Goal: Transaction & Acquisition: Book appointment/travel/reservation

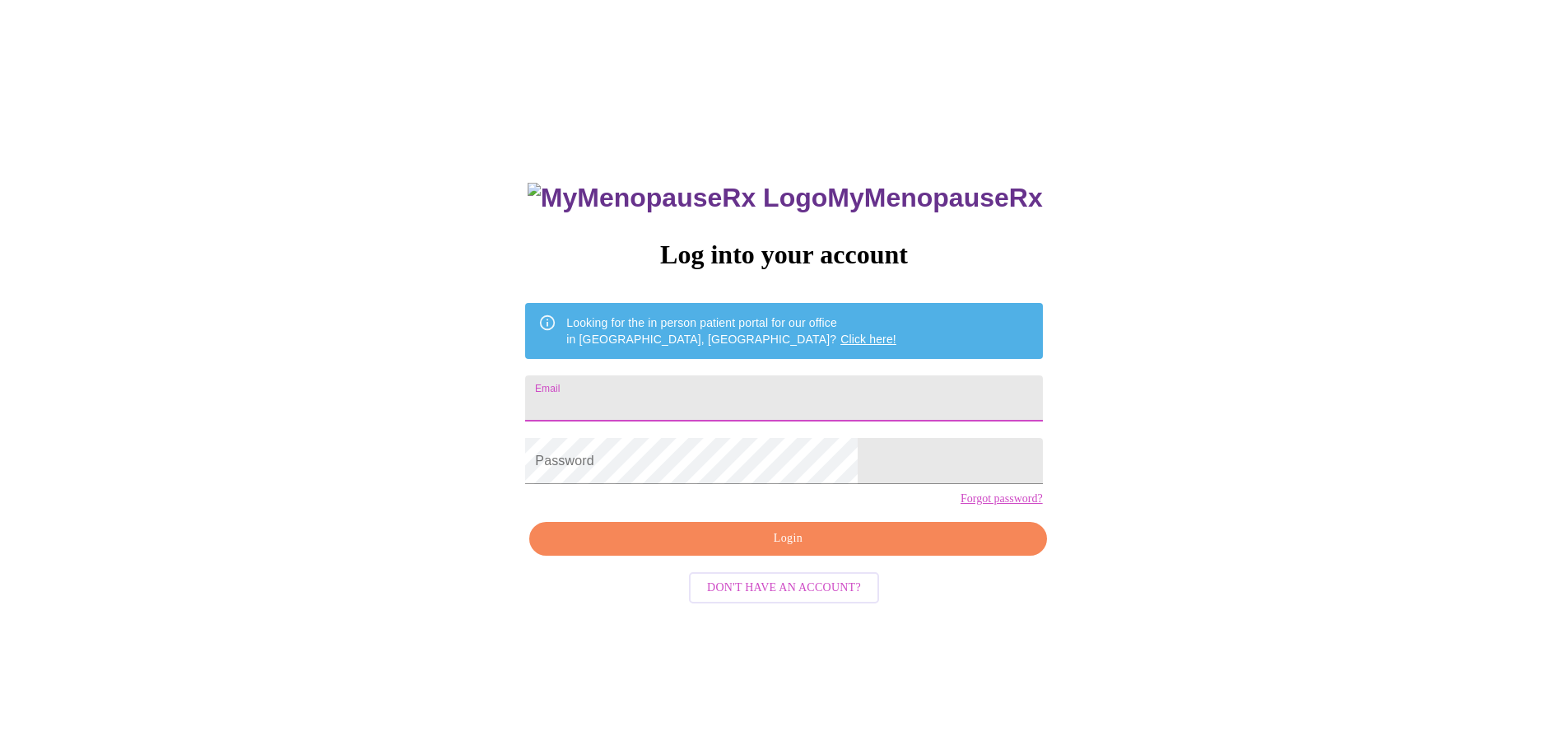
click at [692, 384] on input "Email" at bounding box center [783, 398] width 517 height 46
type input "rebecca.kunzweiler@gmail.com"
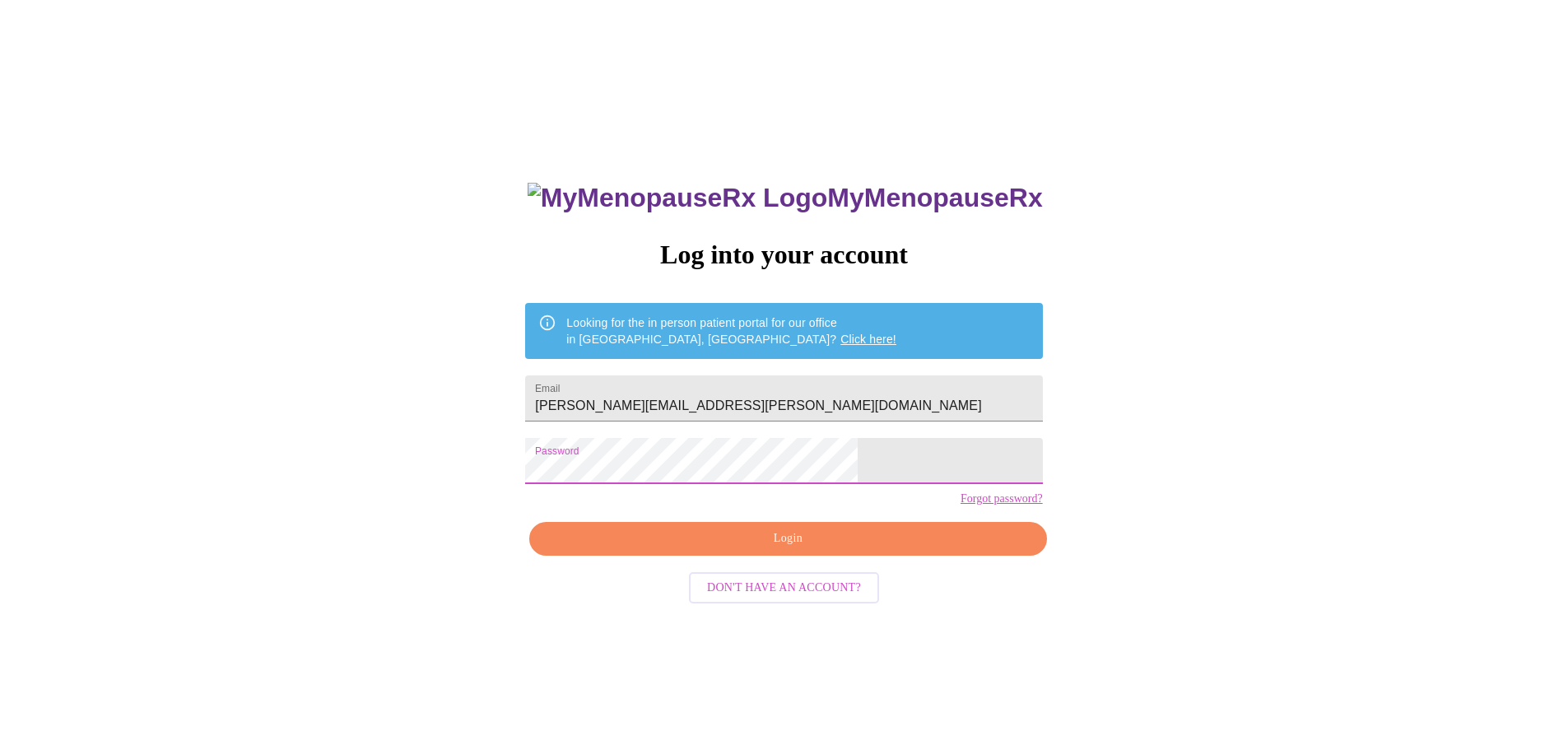
click at [753, 549] on span "Login" at bounding box center [787, 538] width 479 height 20
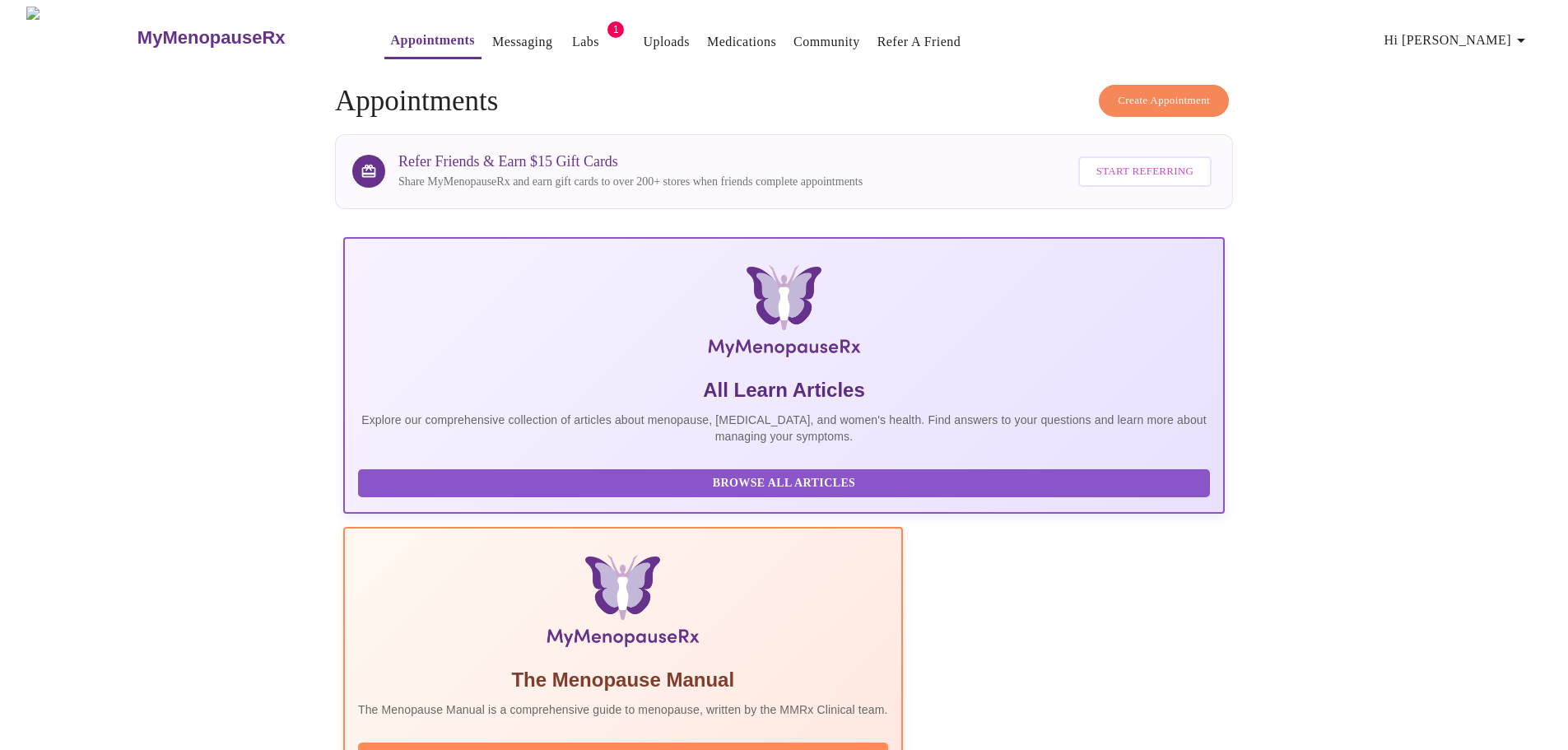
click at [1139, 96] on span "Create Appointment" at bounding box center [1164, 101] width 92 height 19
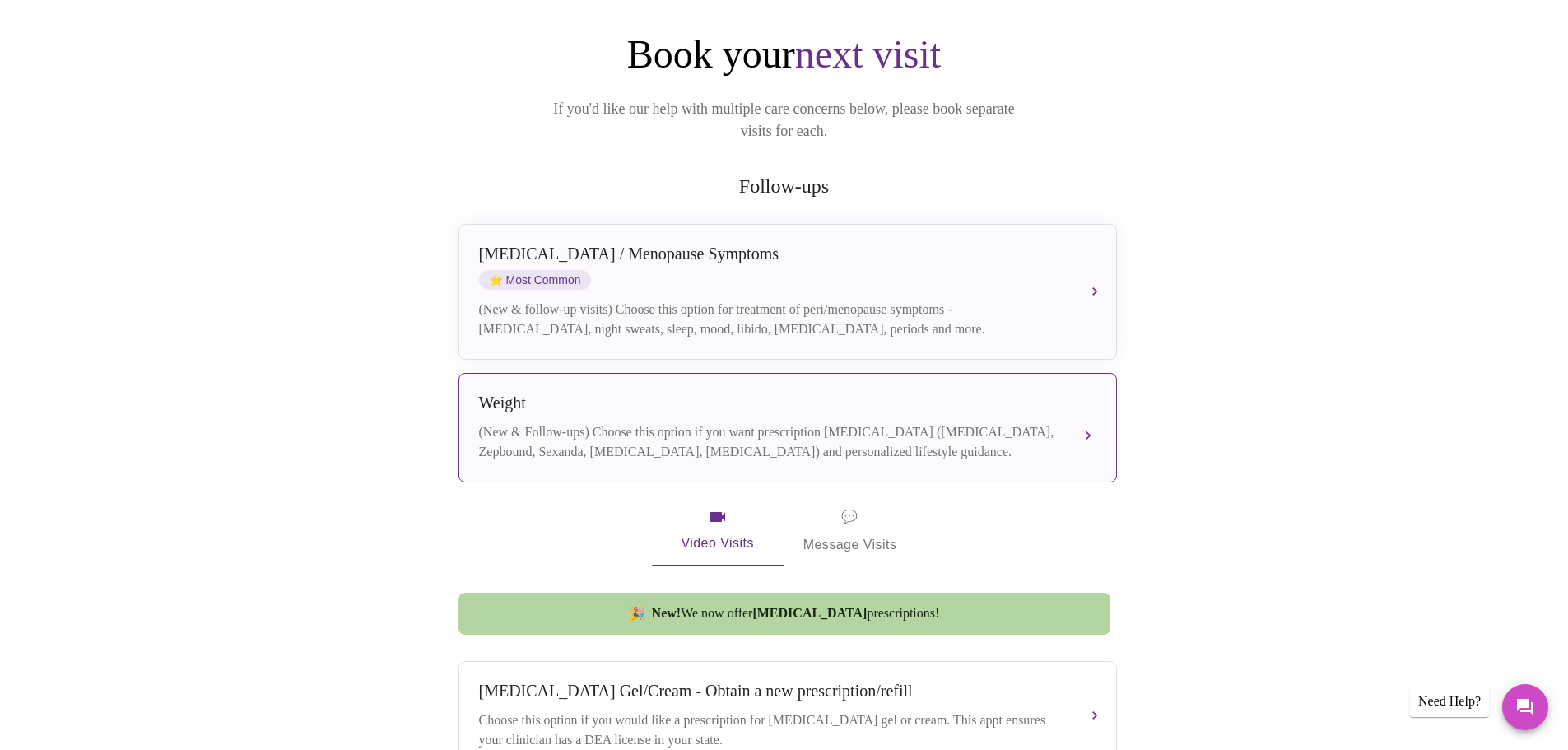
scroll to position [164, 0]
click at [1095, 416] on button "Weight (New & Follow-ups) Choose this option if you want prescription weight ma…" at bounding box center [788, 427] width 658 height 109
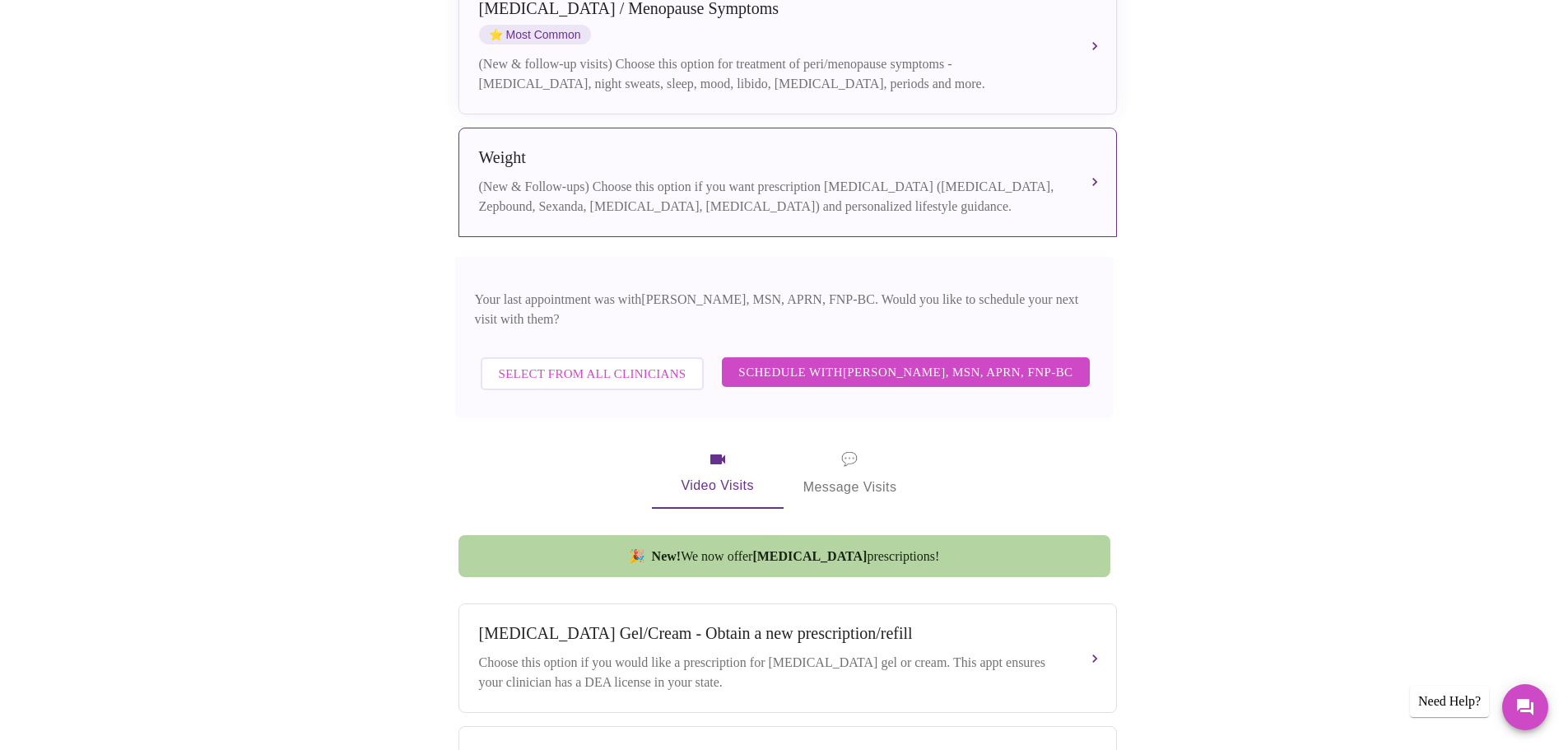
scroll to position [410, 0]
click at [935, 360] on span "Schedule with Larissa Wright, MSN, APRN, FNP-BC" at bounding box center [906, 370] width 334 height 21
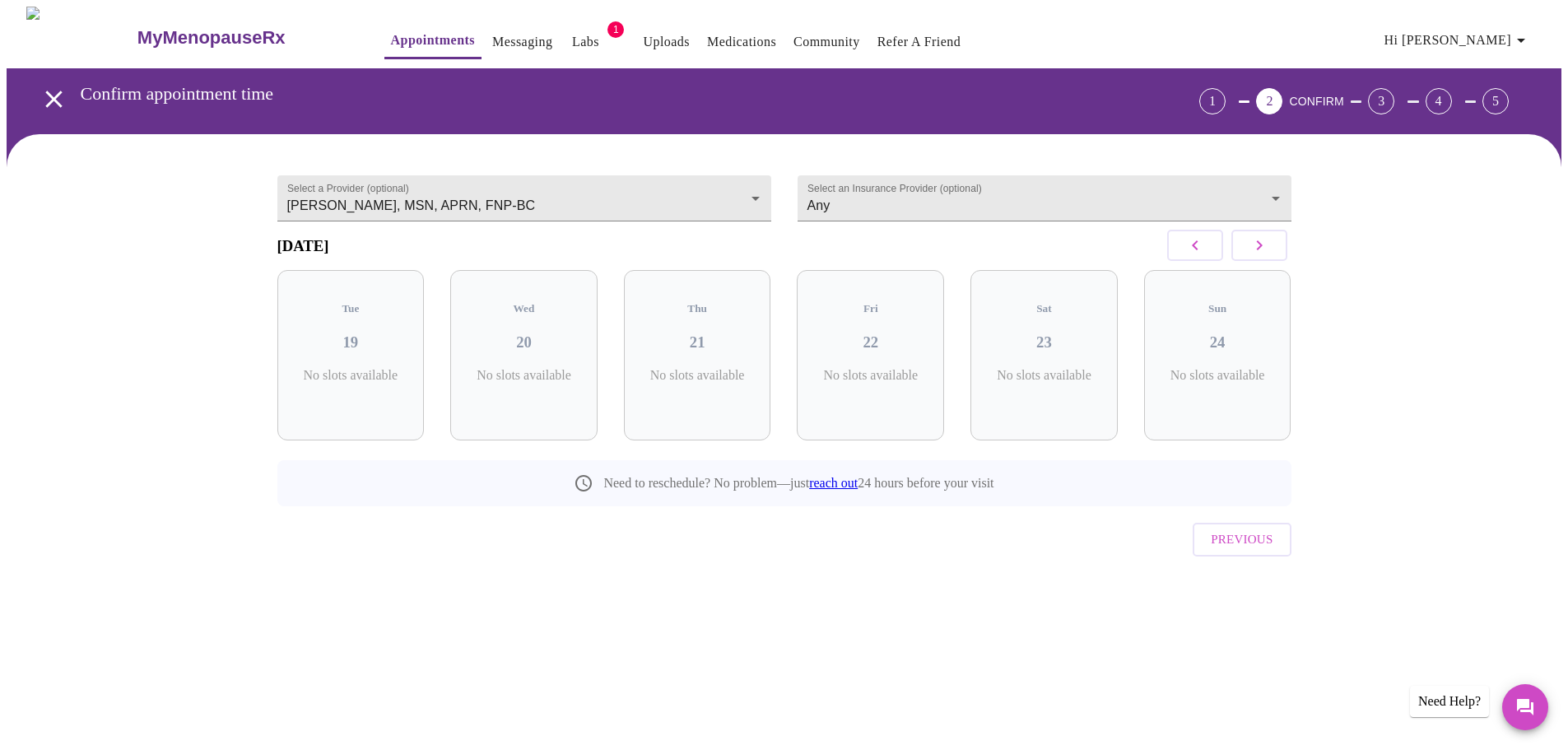
scroll to position [0, 0]
click at [1267, 261] on button "button" at bounding box center [1265, 245] width 56 height 32
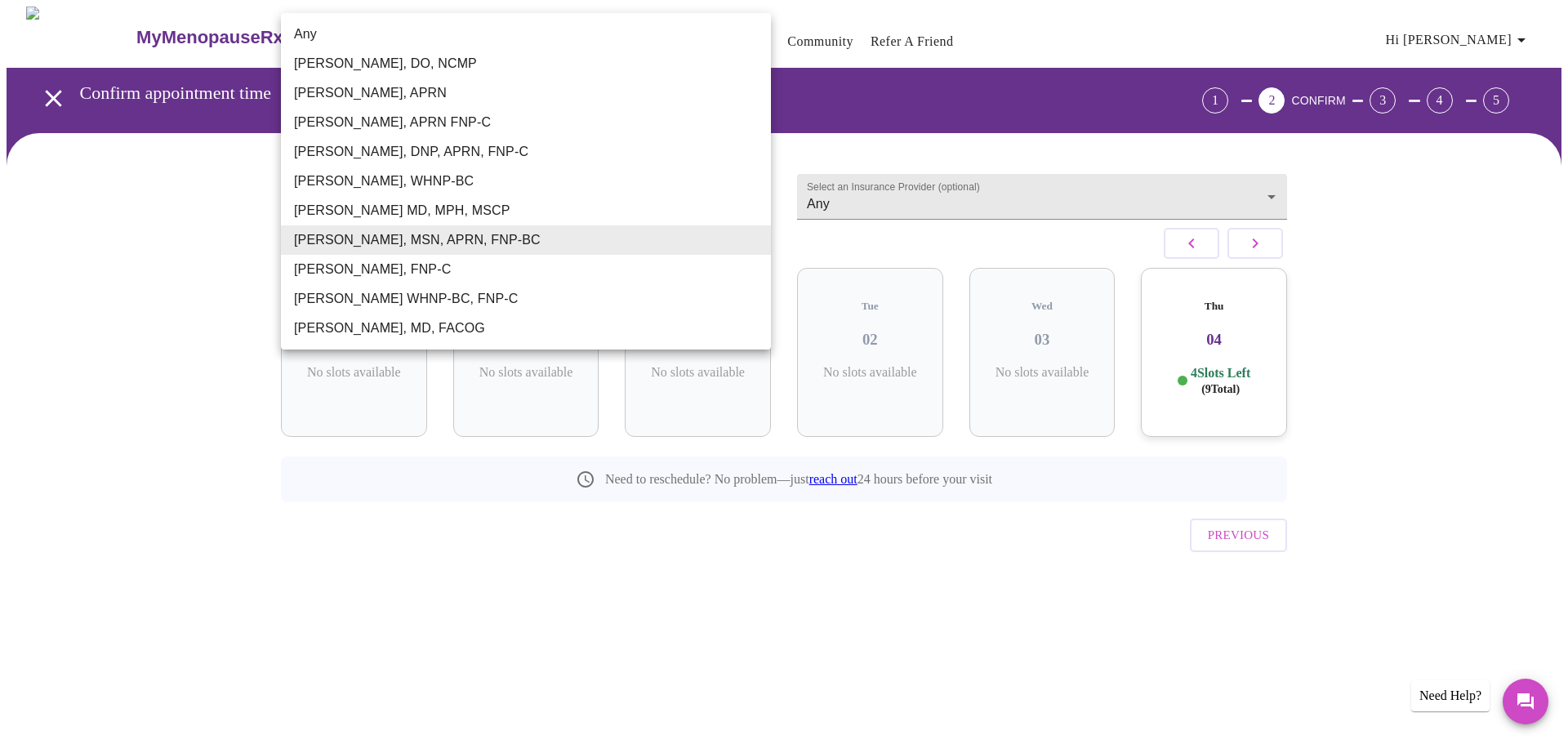
click at [688, 198] on body "MyMenopauseRx Appointments Messaging Labs 1 Uploads Medications Community Refer…" at bounding box center [784, 320] width 1555 height 627
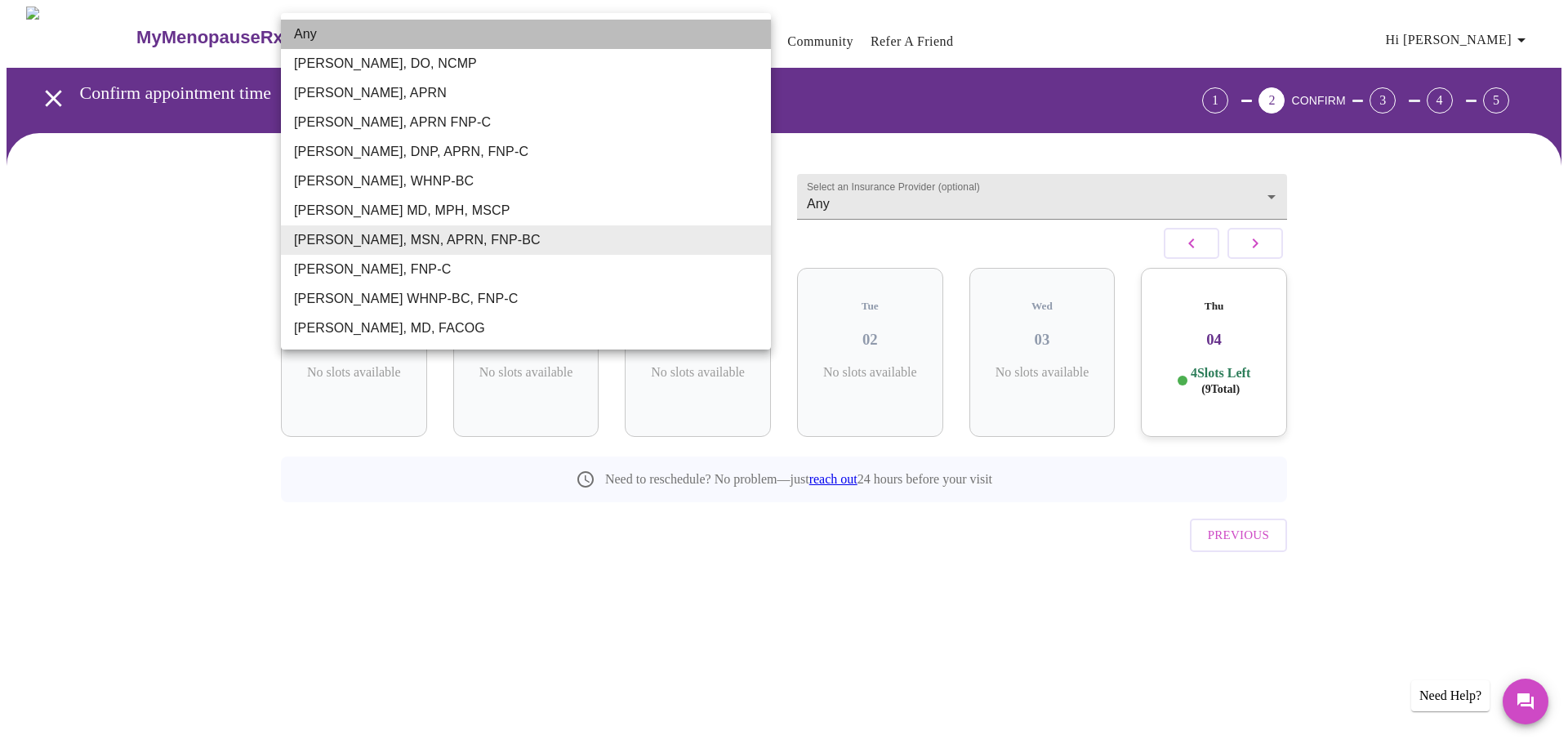
click at [312, 33] on li "Any" at bounding box center [526, 34] width 490 height 29
type input "Any"
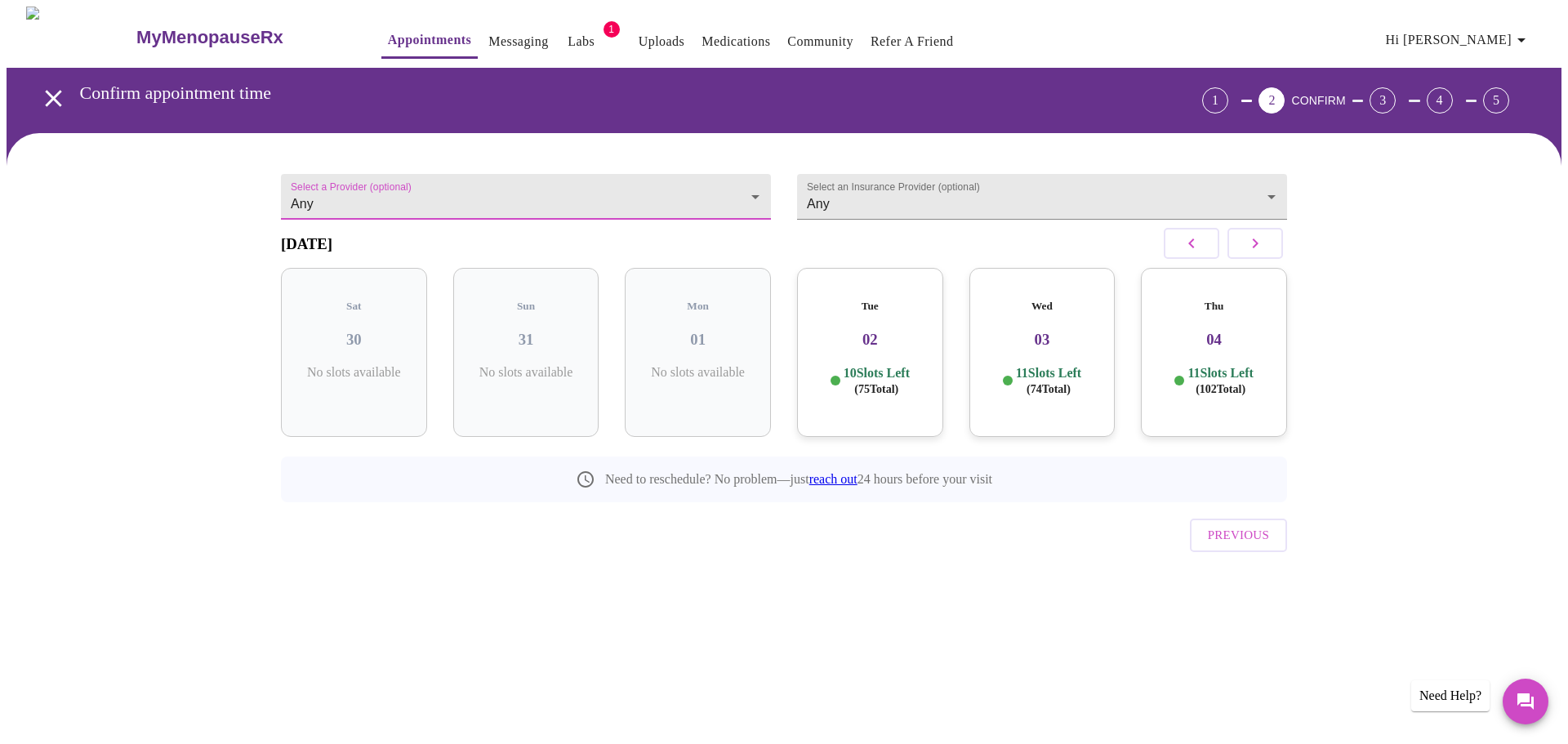
click at [1194, 251] on icon "button" at bounding box center [1191, 243] width 20 height 20
click at [1261, 253] on icon "button" at bounding box center [1255, 243] width 20 height 20
click at [905, 333] on h3 "27" at bounding box center [870, 339] width 120 height 18
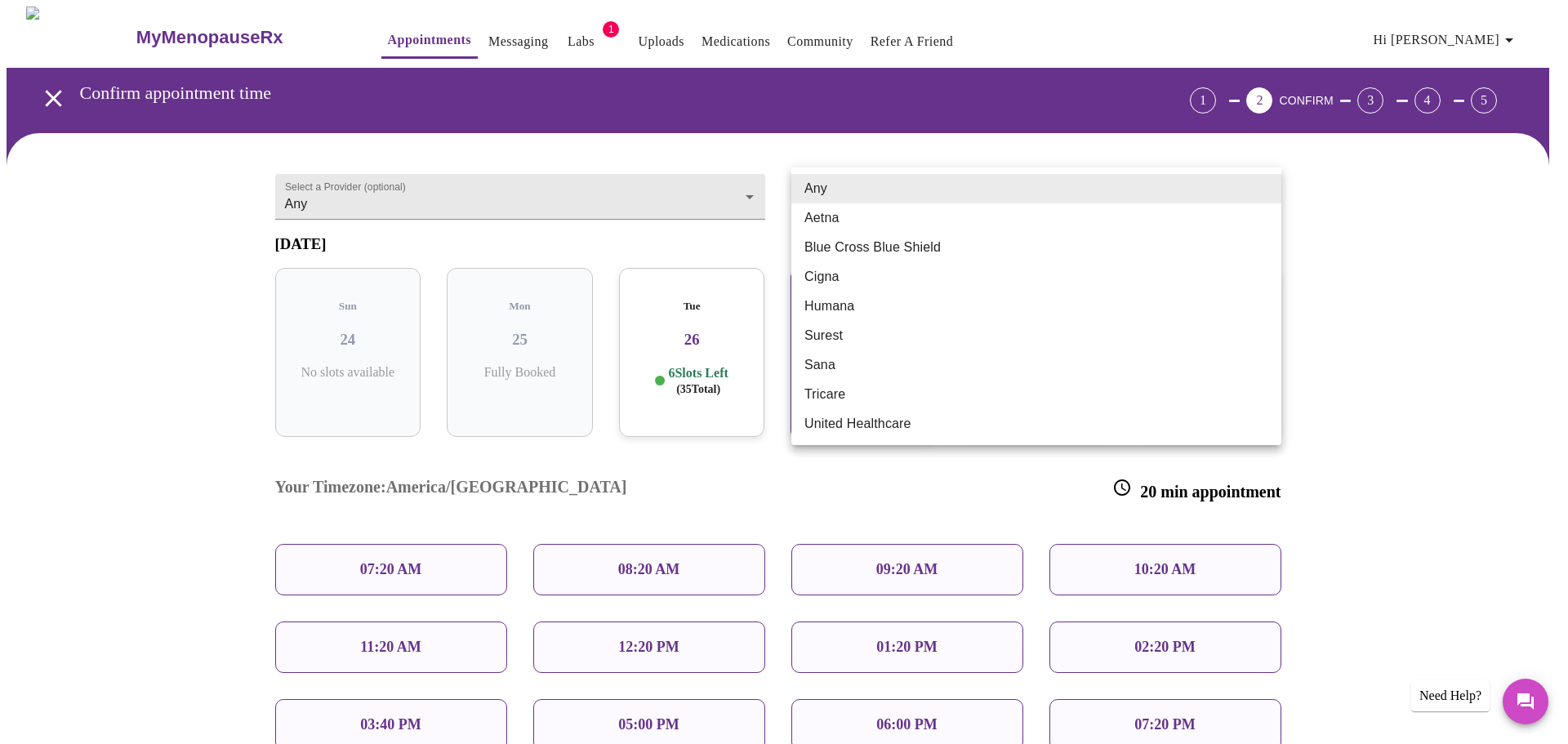
click at [856, 180] on body "MyMenopauseRx Appointments Messaging Labs 1 Uploads Medications Community Refer…" at bounding box center [784, 477] width 1555 height 940
click at [853, 245] on li "Blue Cross Blue Shield" at bounding box center [1036, 246] width 490 height 29
type input "Blue Cross Blue Shield"
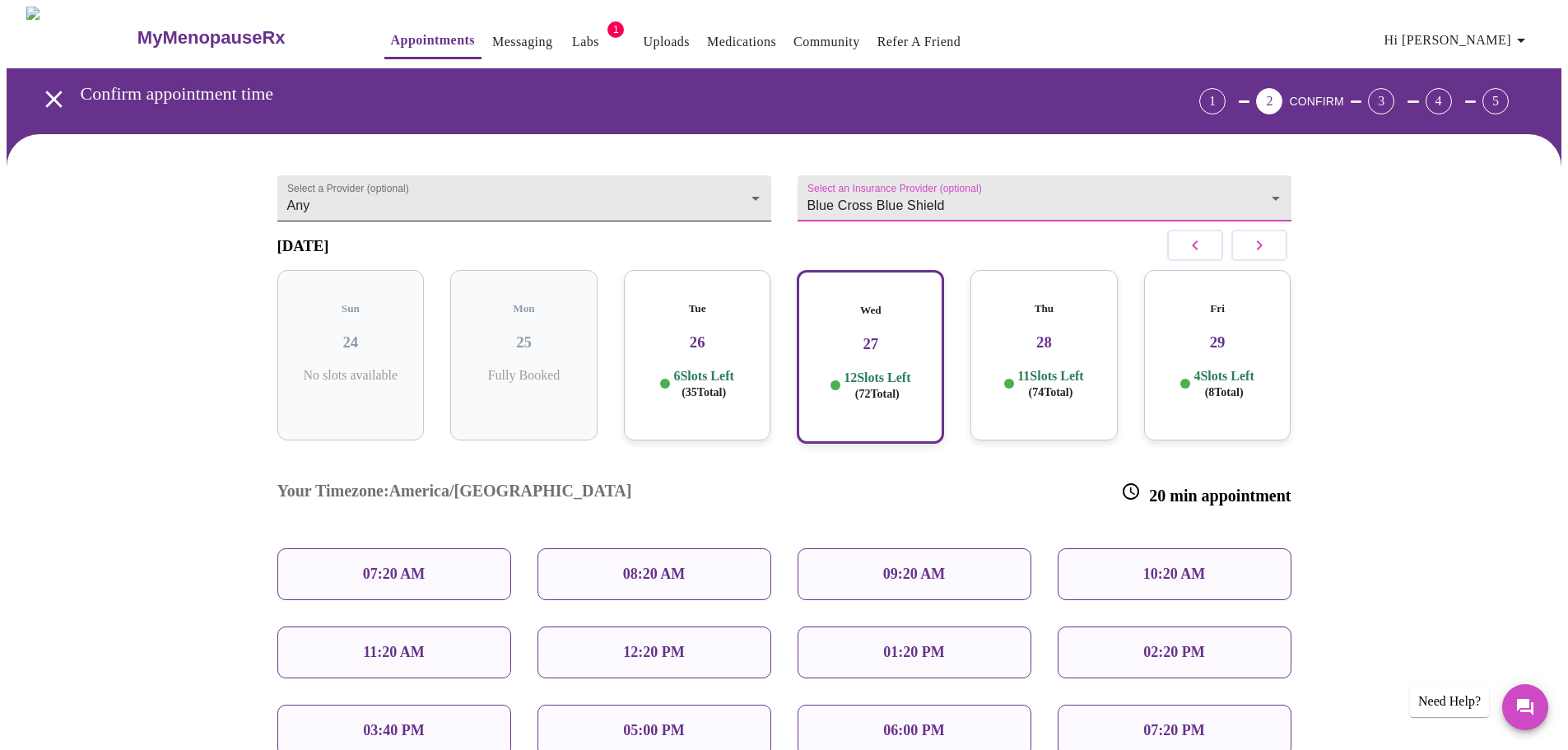
click at [582, 189] on body "MyMenopauseRx Appointments Messaging Labs 1 Uploads Medications Community Refer…" at bounding box center [784, 480] width 1556 height 948
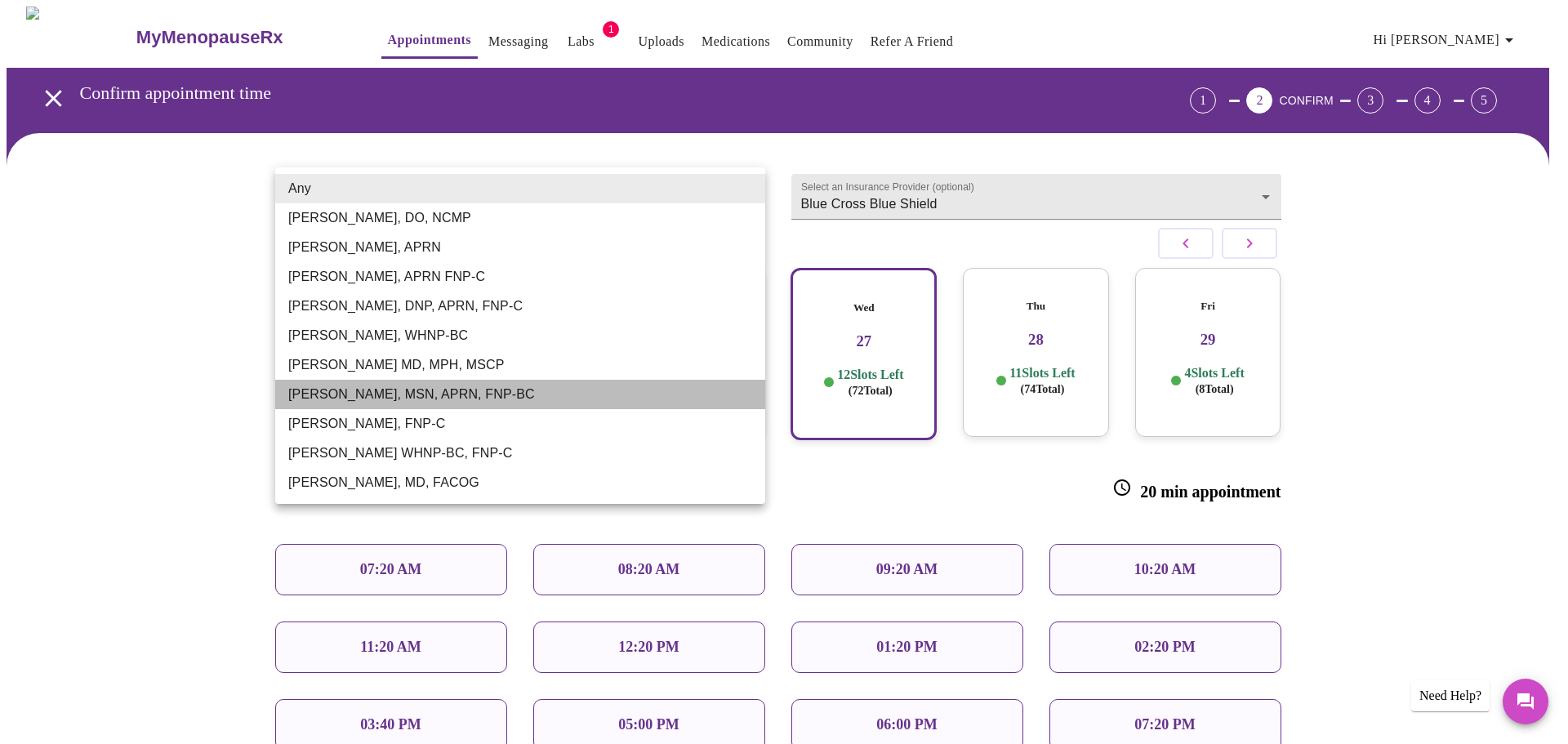
click at [367, 396] on li "Larissa Wright, MSN, APRN, FNP-BC" at bounding box center [520, 394] width 490 height 29
type input "Larissa Wright, MSN, APRN, FNP-BC"
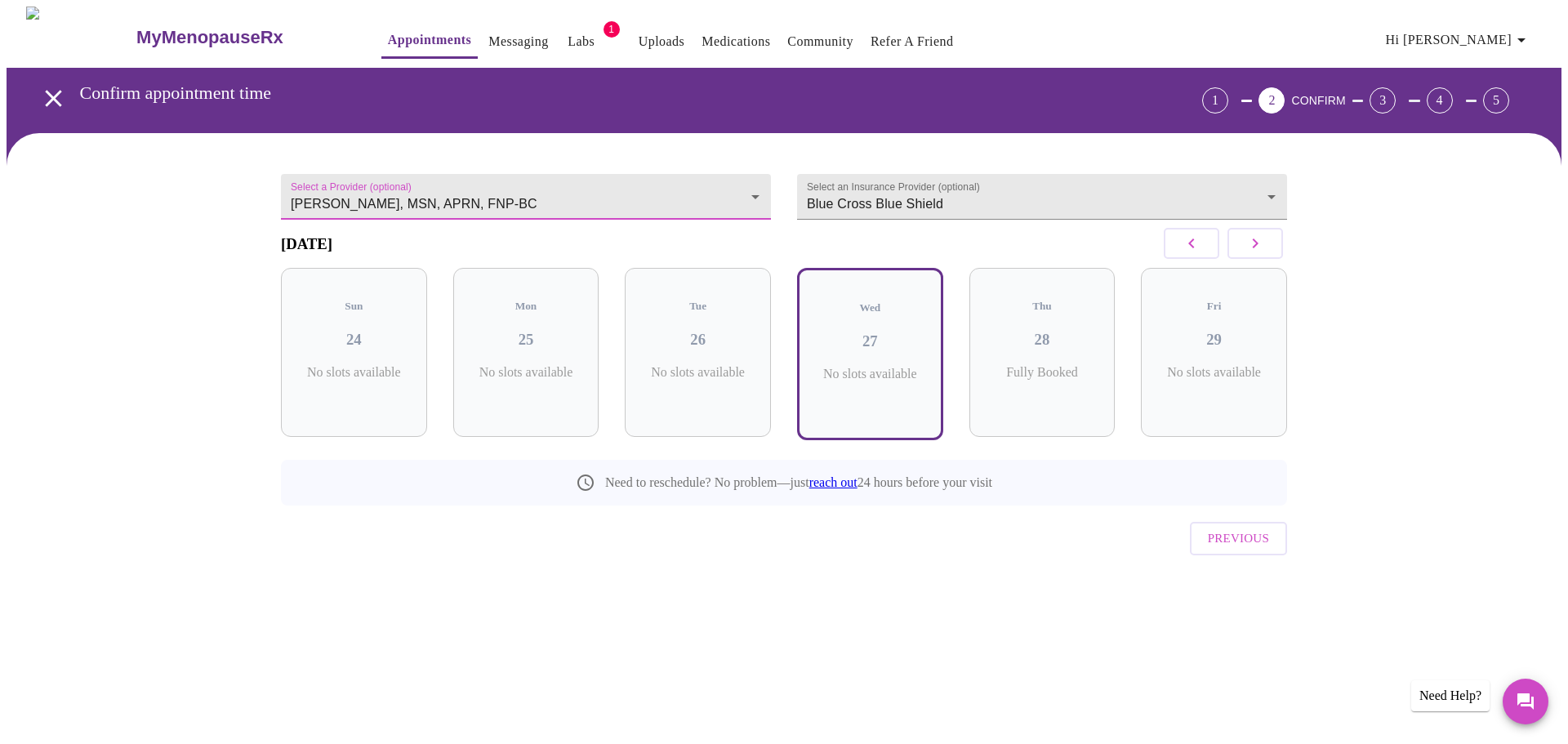
click at [1257, 246] on icon "button" at bounding box center [1255, 243] width 20 height 20
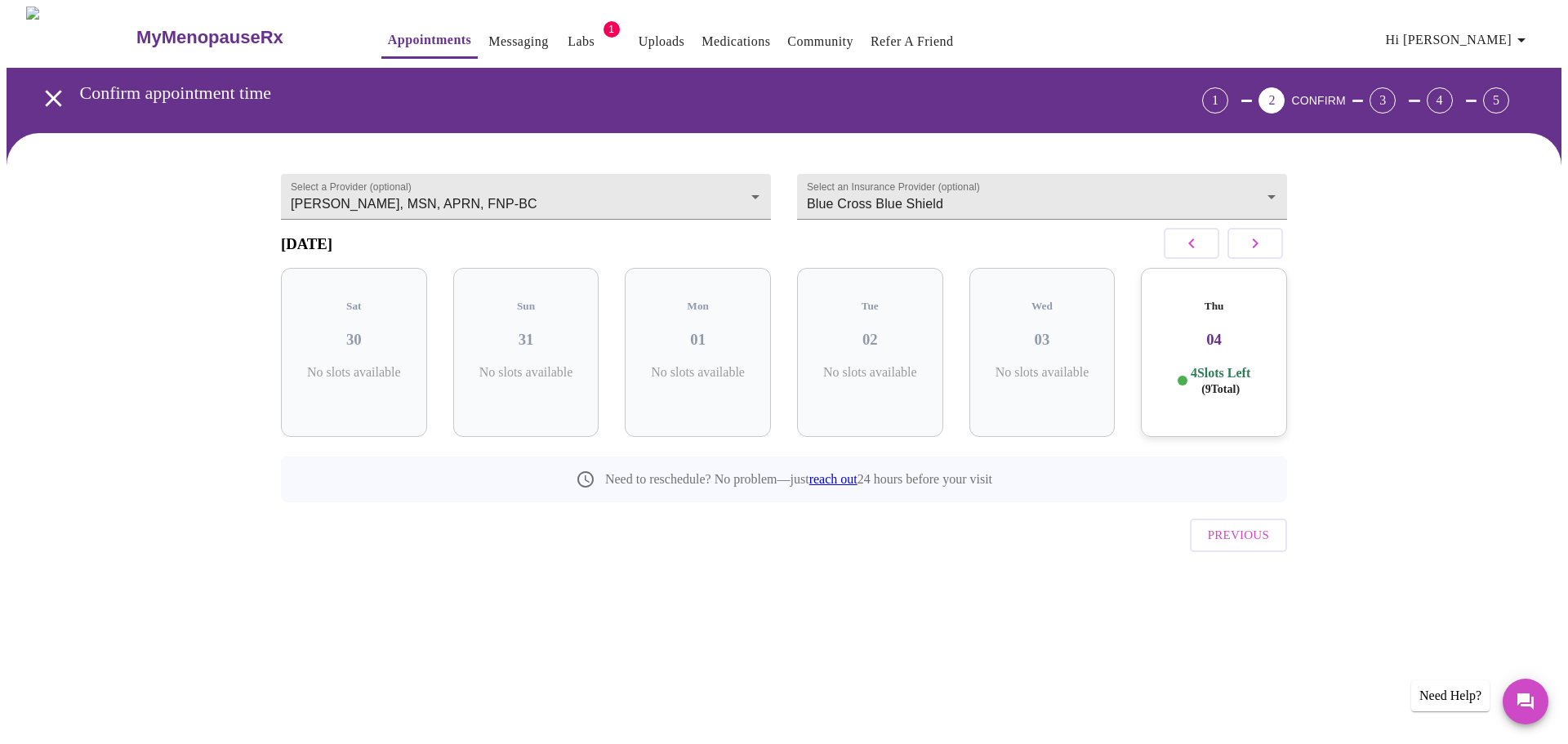
click at [1232, 355] on div "Thu 04 4 Slots Left ( 9 Total)" at bounding box center [1214, 352] width 147 height 169
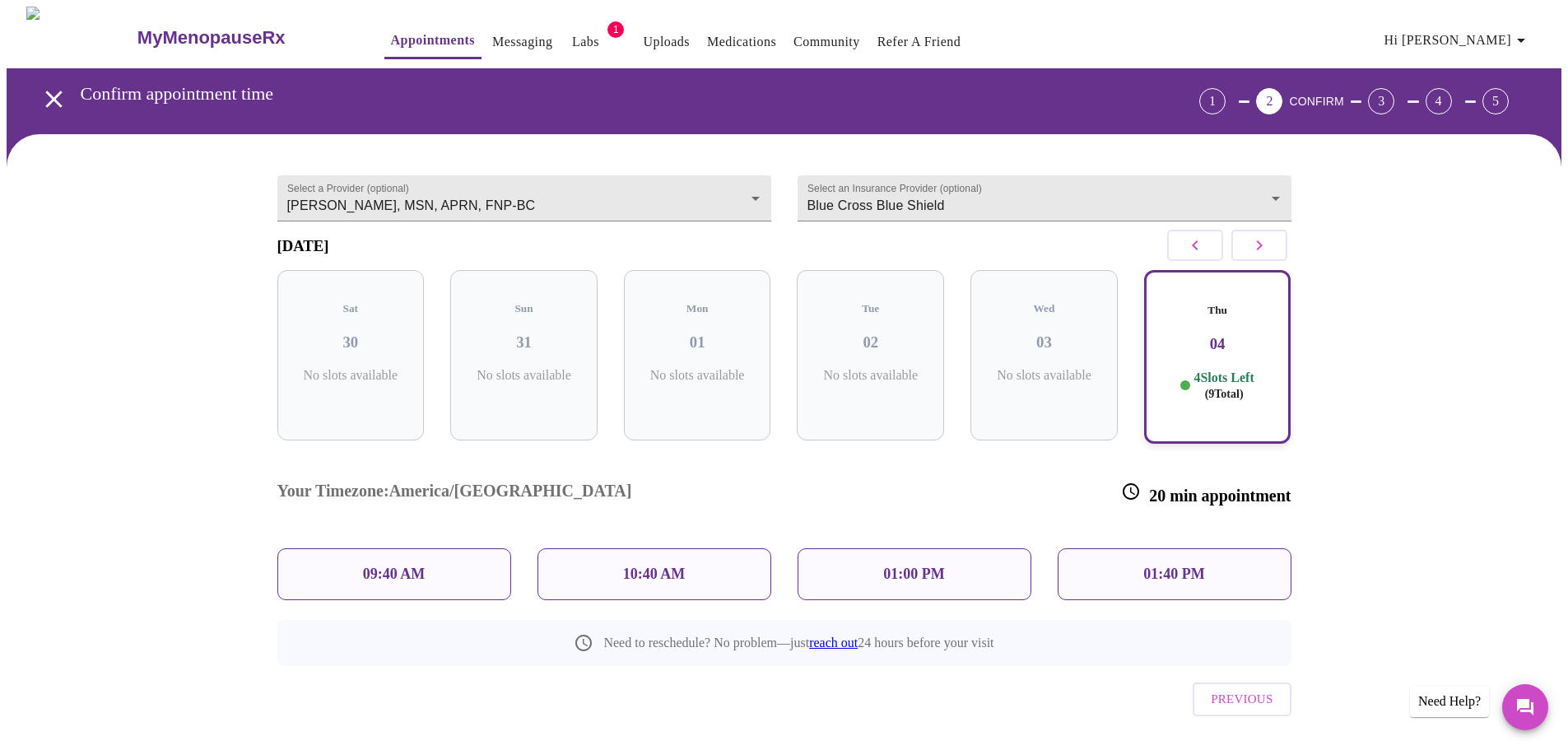
click at [933, 565] on p "01:00 PM" at bounding box center [914, 574] width 60 height 17
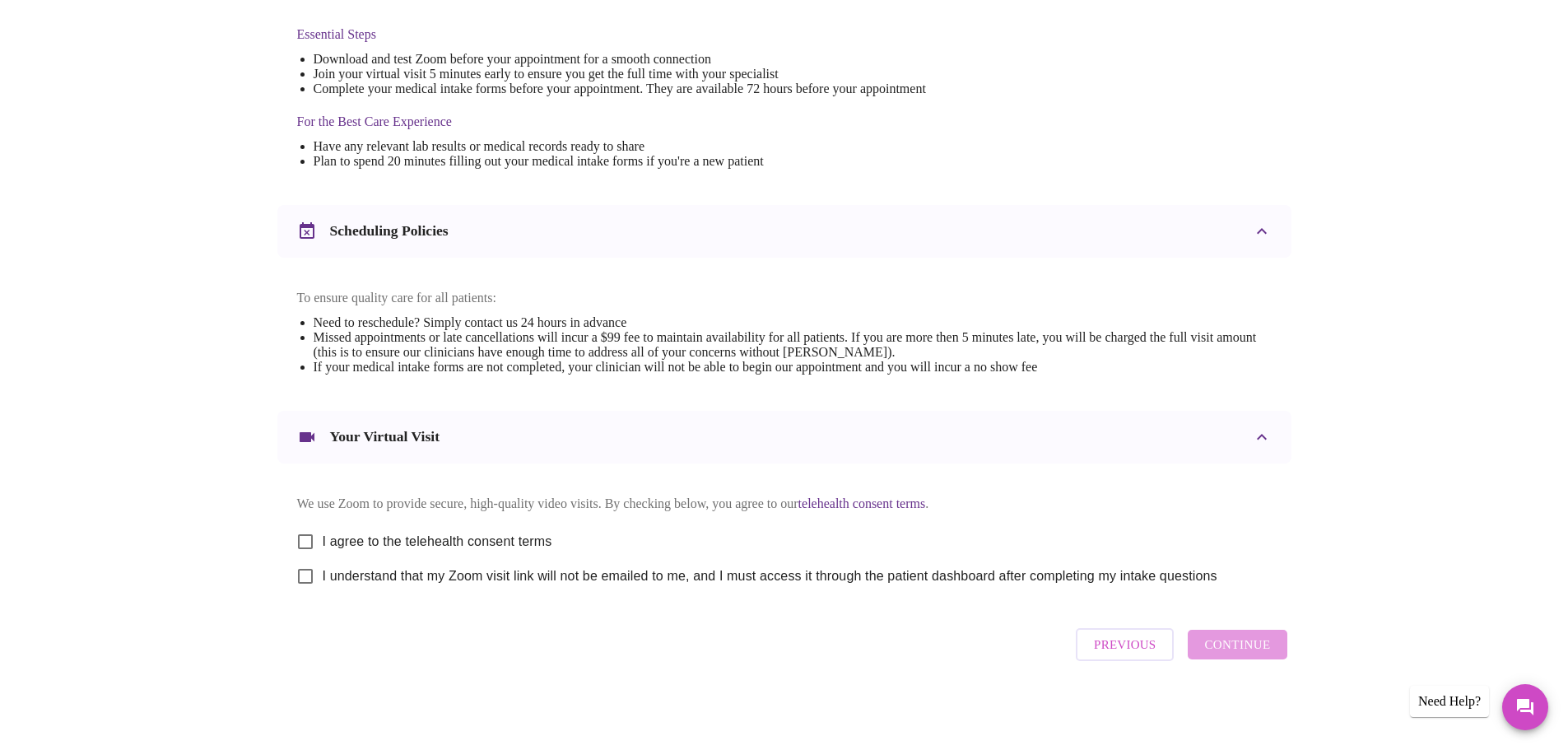
scroll to position [443, 0]
click at [306, 538] on input "I agree to the telehealth consent terms" at bounding box center [305, 541] width 35 height 35
checkbox input "true"
click at [306, 574] on input "I understand that my Zoom visit link will not be emailed to me, and I must acce…" at bounding box center [305, 576] width 35 height 35
checkbox input "true"
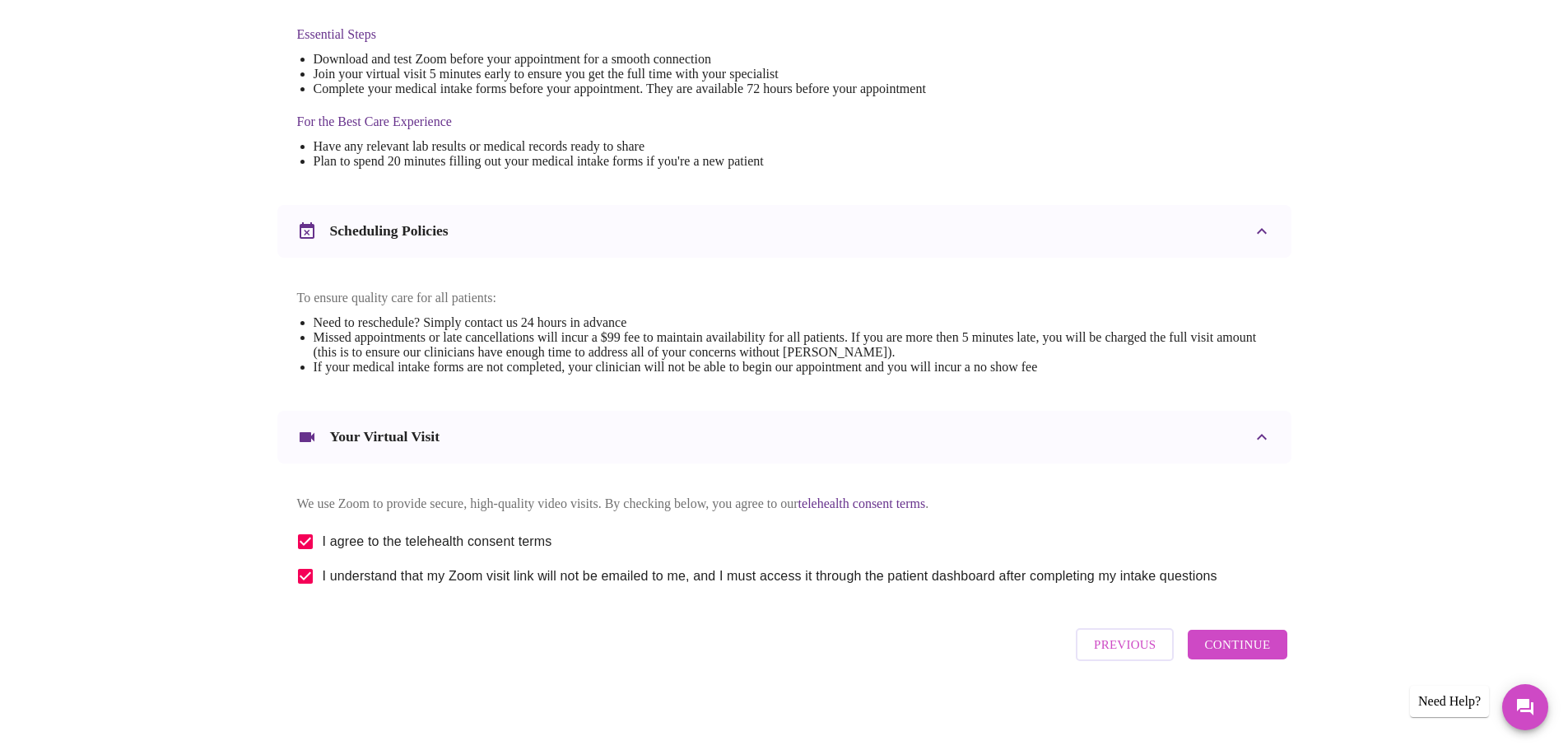
click at [1212, 649] on span "Continue" at bounding box center [1237, 645] width 66 height 21
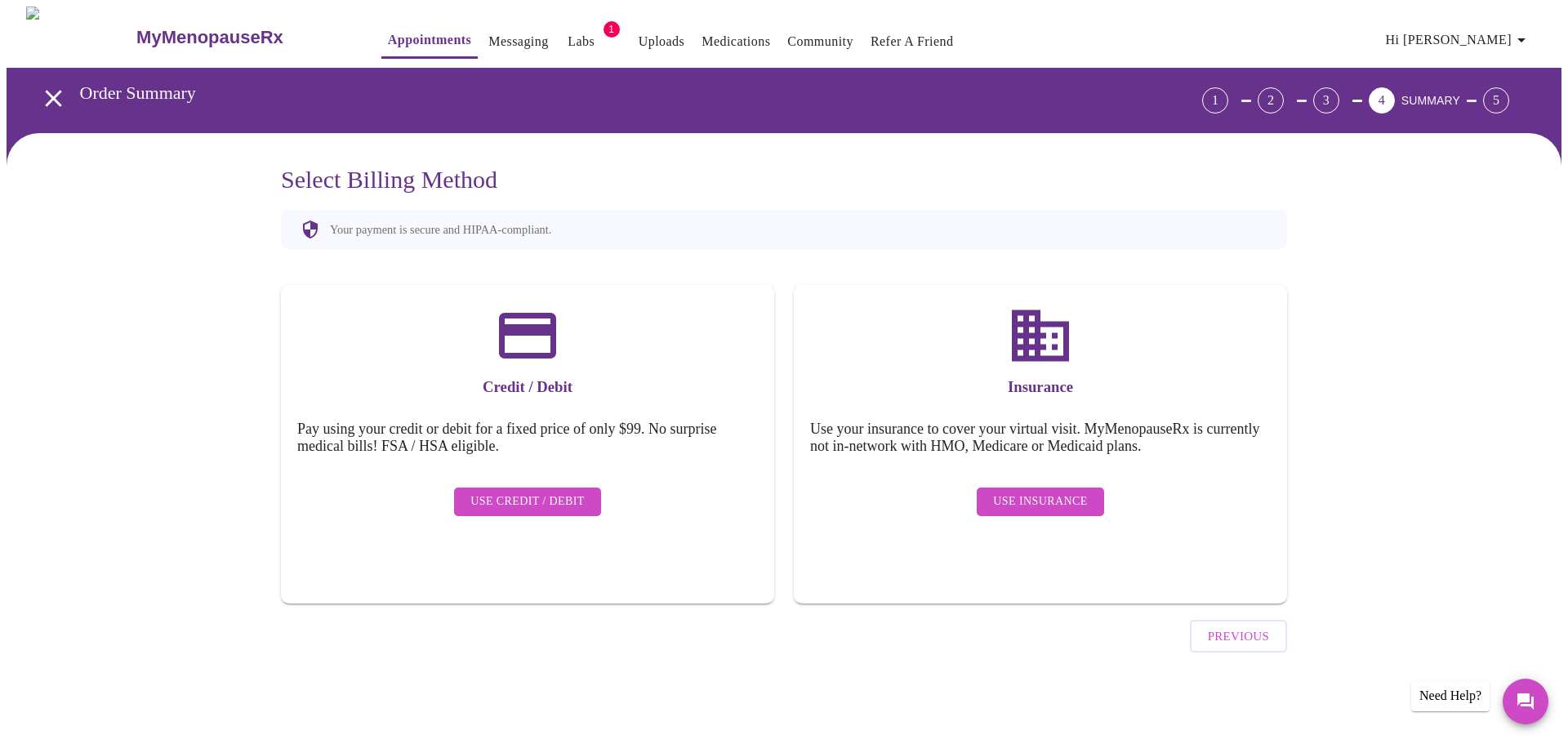
click at [1078, 491] on span "Use Insurance" at bounding box center [1040, 500] width 94 height 20
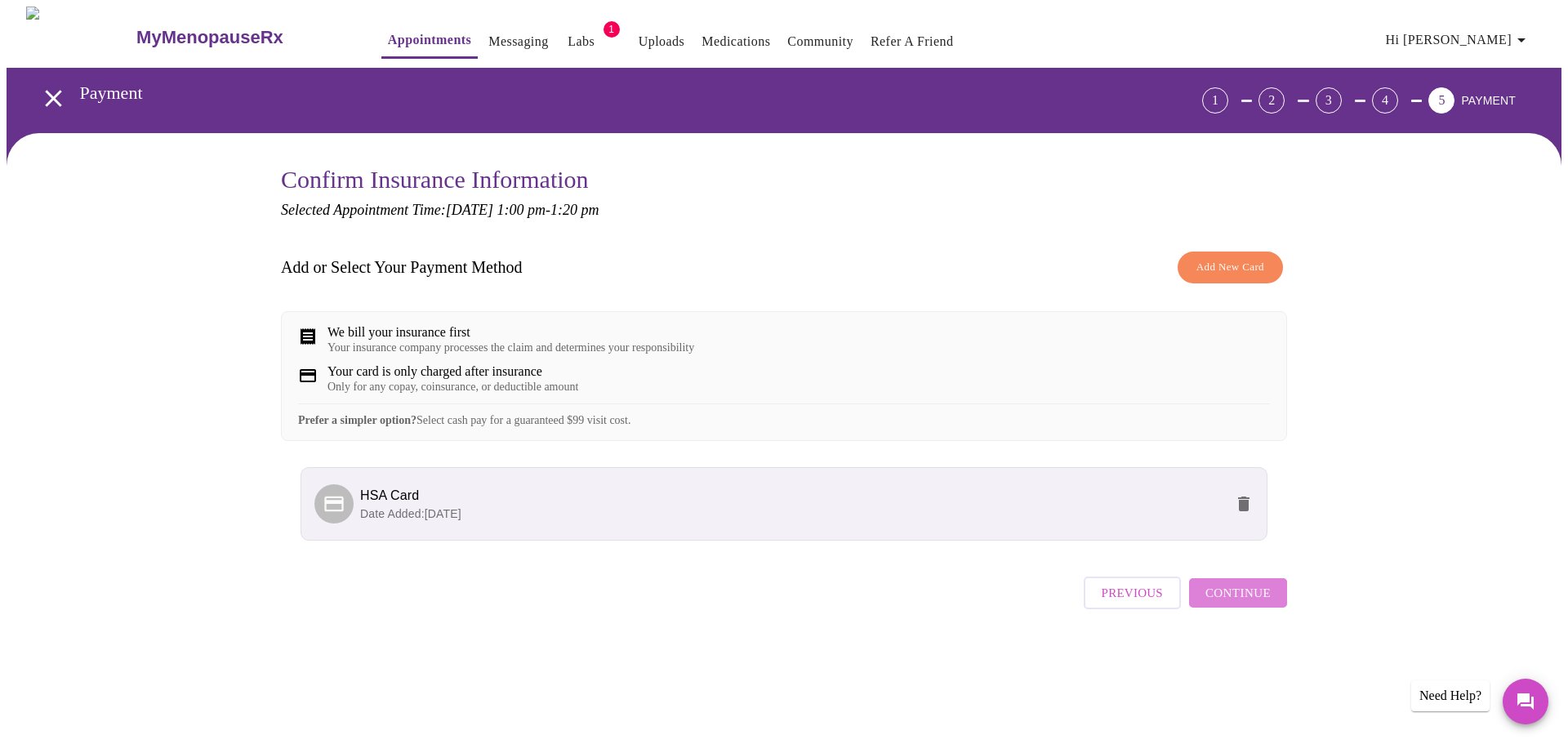
click at [1239, 607] on button "Continue" at bounding box center [1238, 592] width 98 height 29
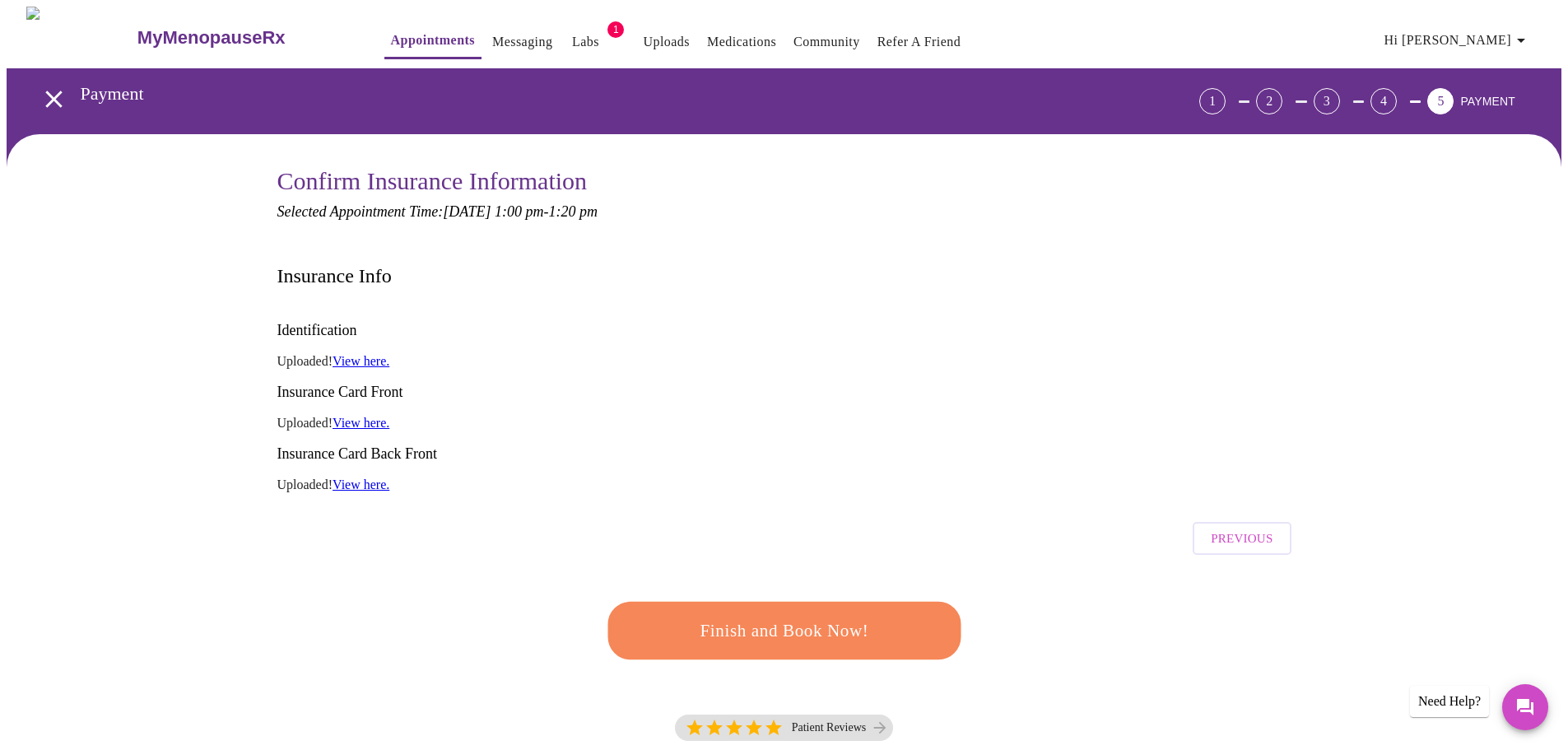
click at [832, 616] on span "Finish and Book Now!" at bounding box center [784, 631] width 304 height 31
